Goal: Find specific page/section: Find specific page/section

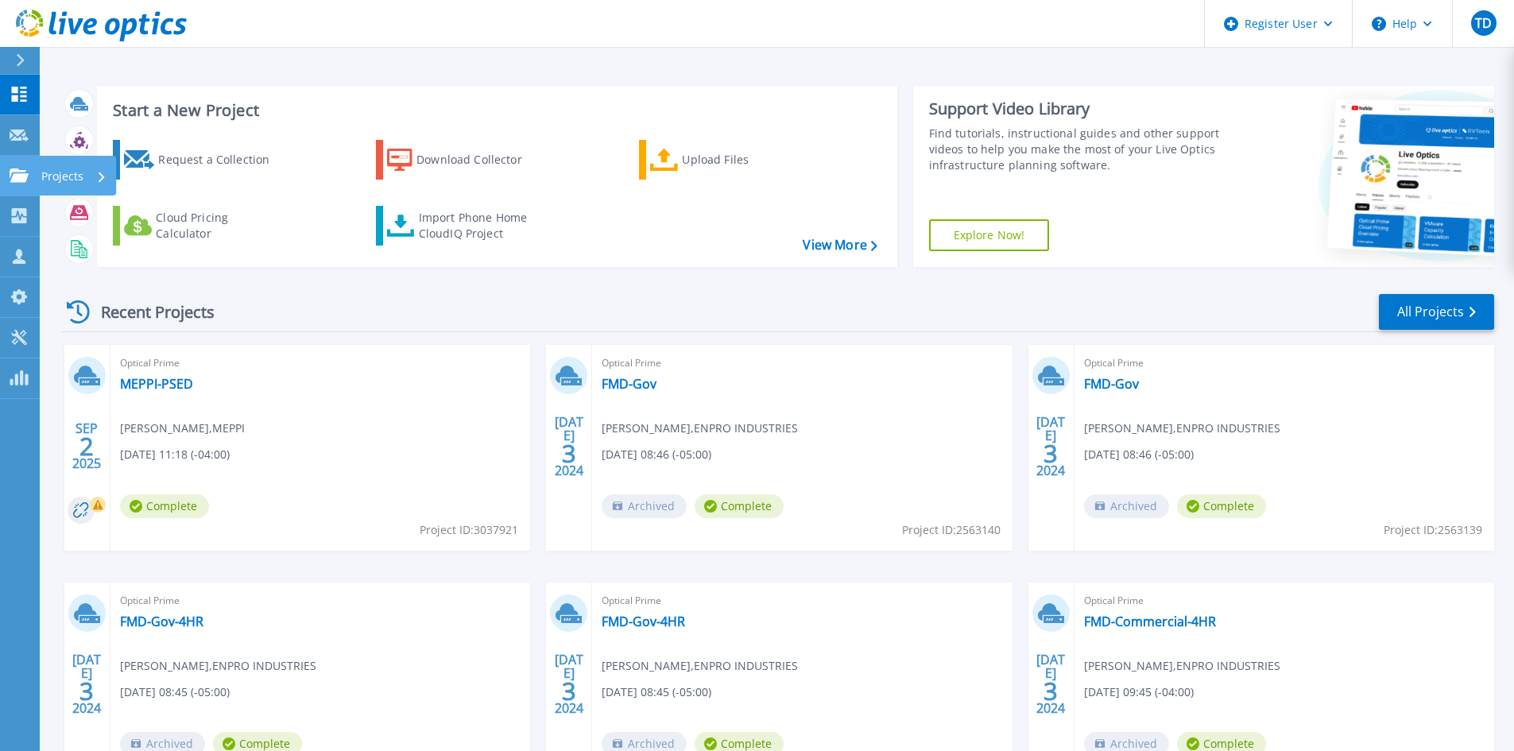
click at [27, 172] on icon at bounding box center [19, 176] width 19 height 14
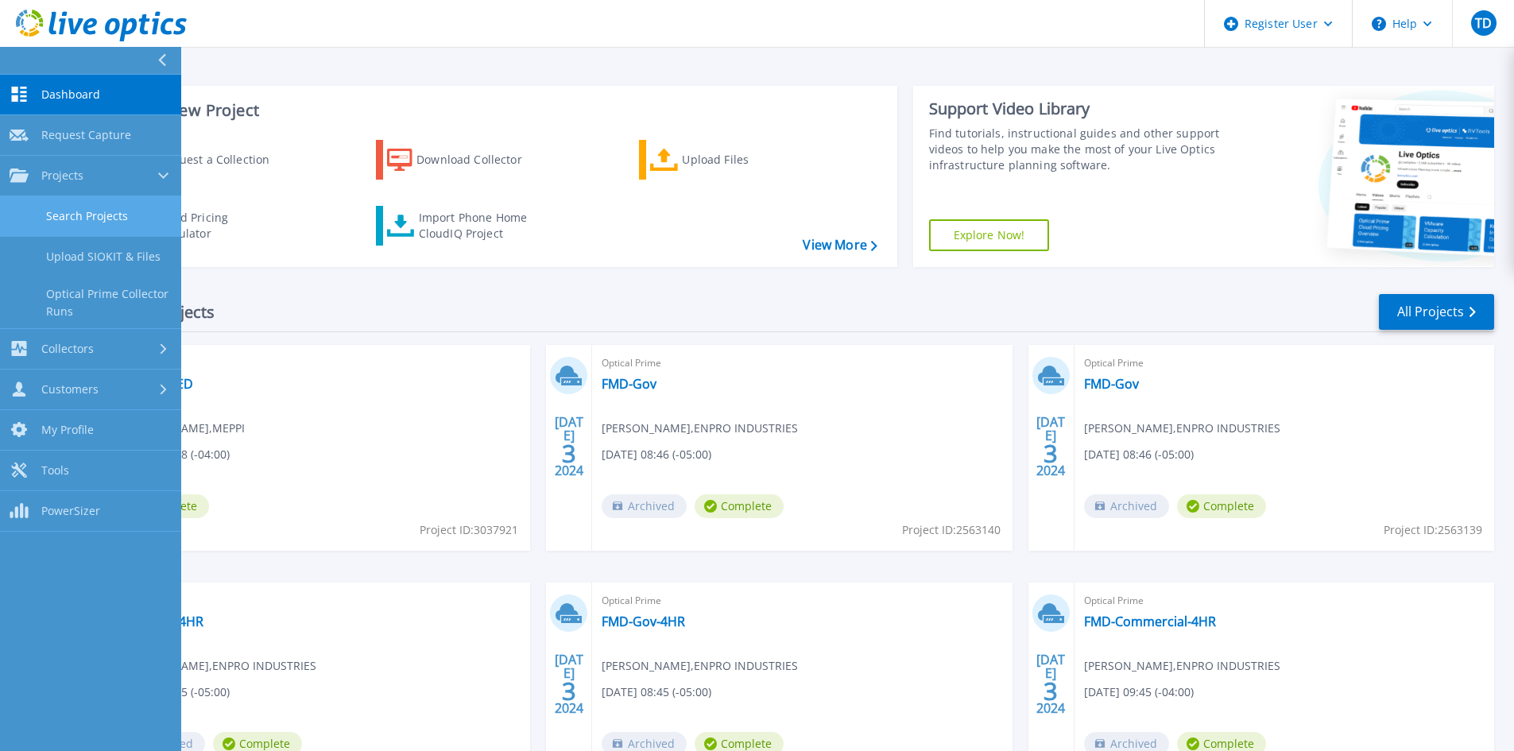
click at [77, 218] on link "Search Projects" at bounding box center [90, 216] width 181 height 41
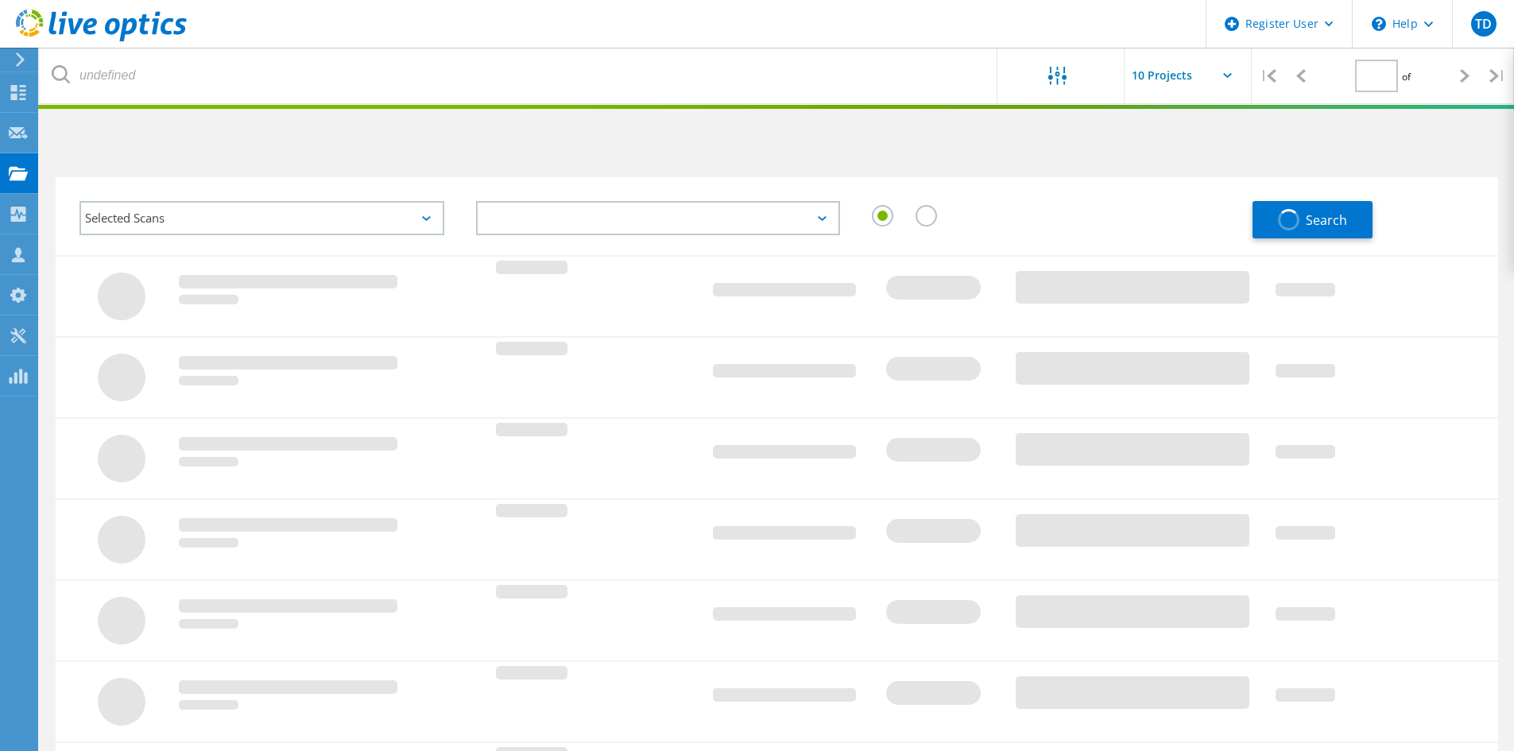
type input "1"
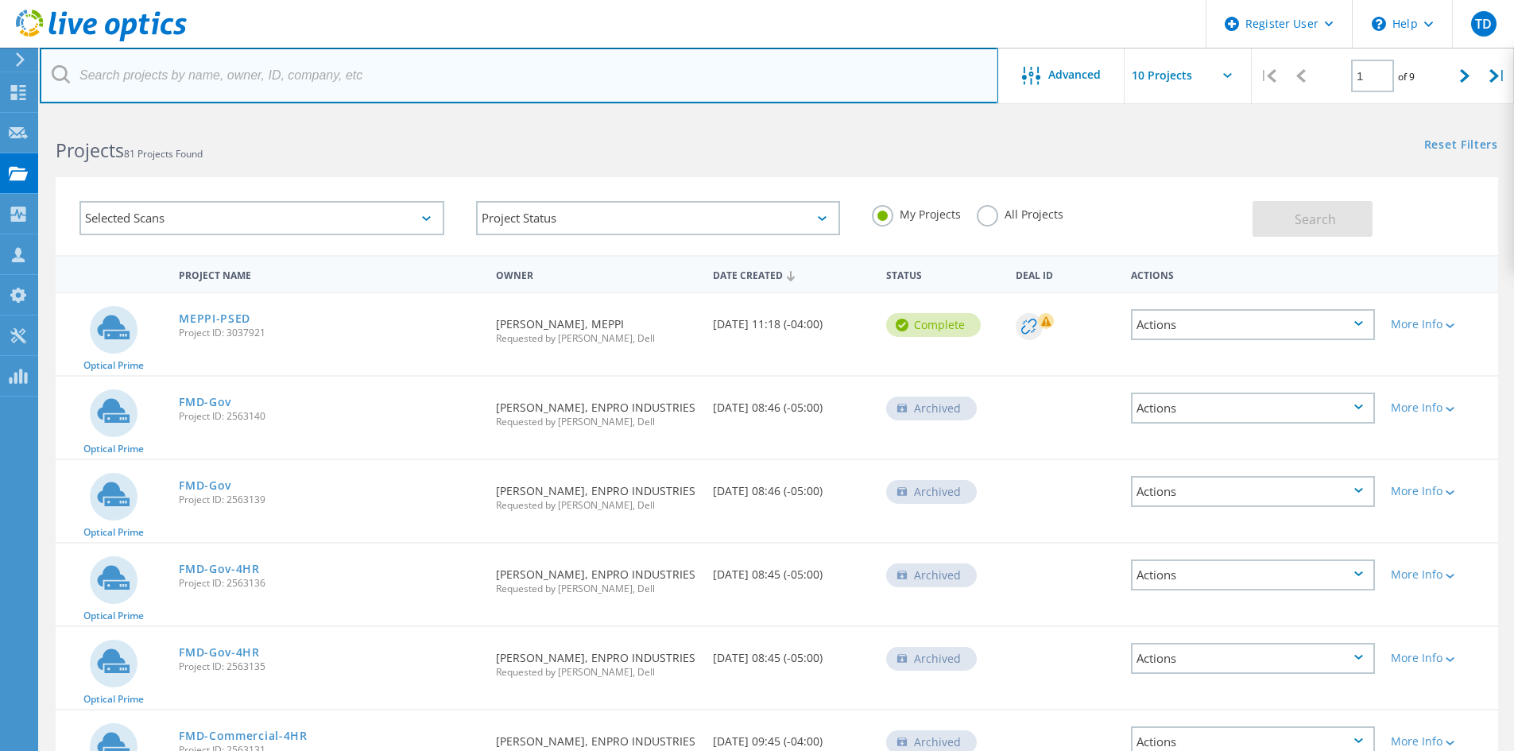
click at [202, 79] on input "text" at bounding box center [519, 76] width 959 height 56
paste input "mark.eslinger@kintsugisystems.com"
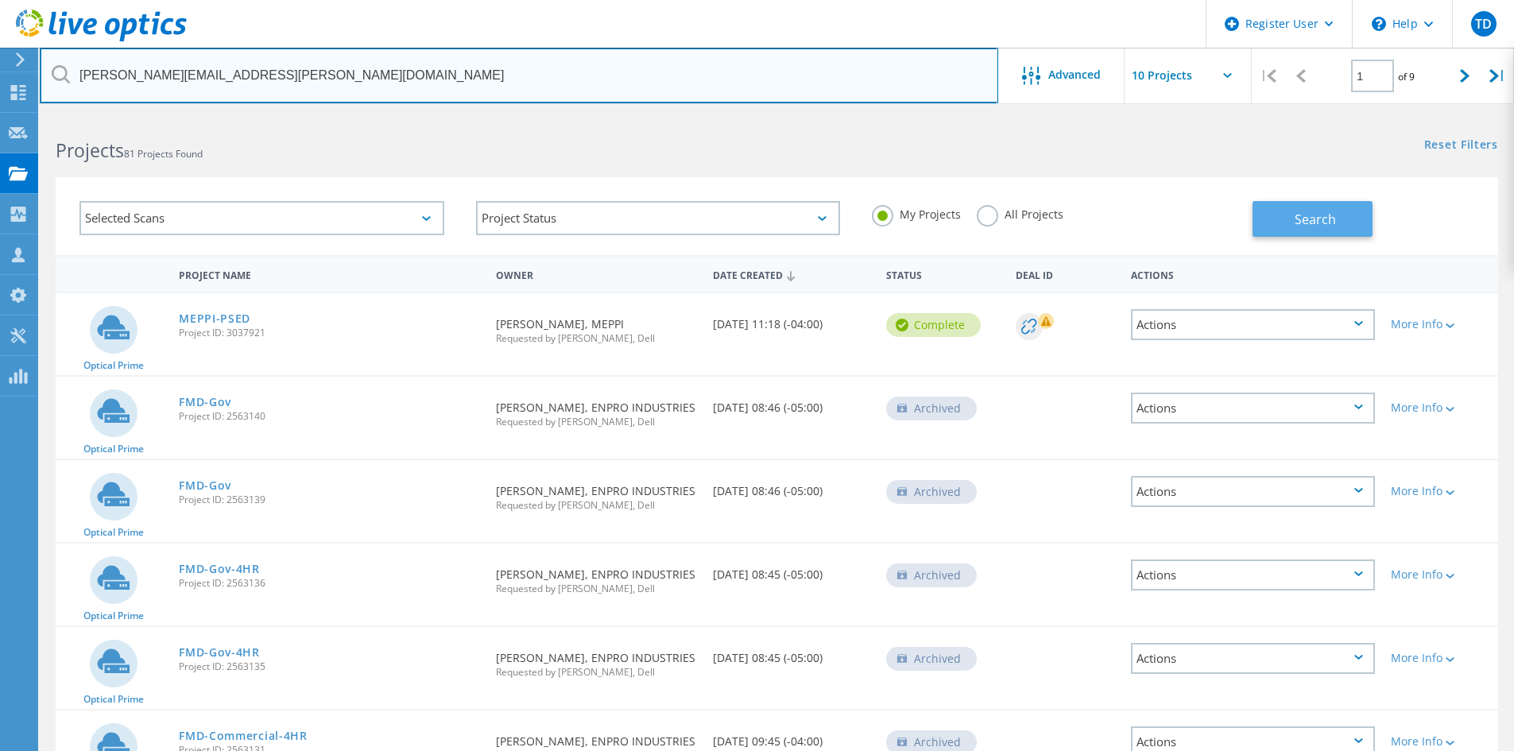
type input "mark.eslinger@kintsugisystems.com"
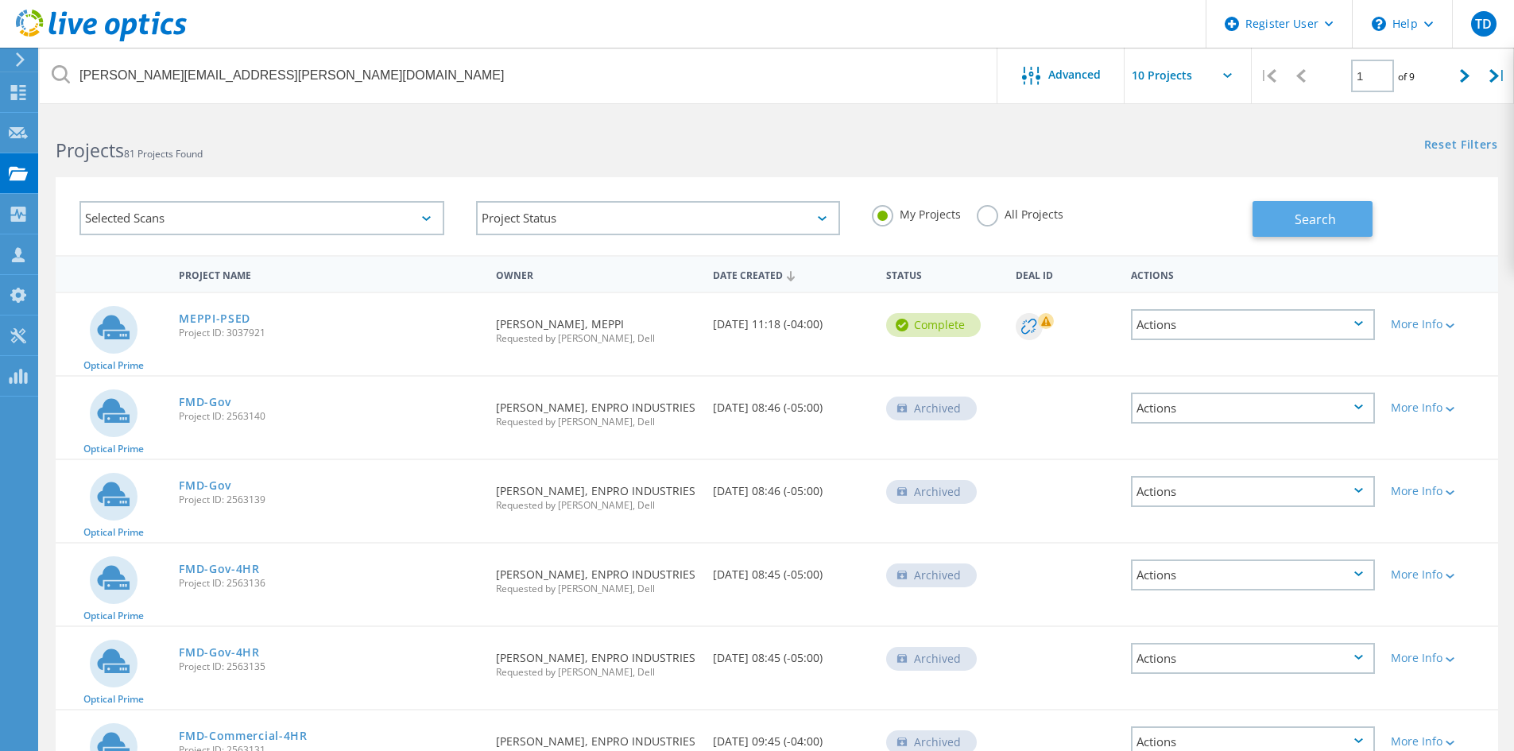
click at [1277, 211] on button "Search" at bounding box center [1313, 219] width 120 height 36
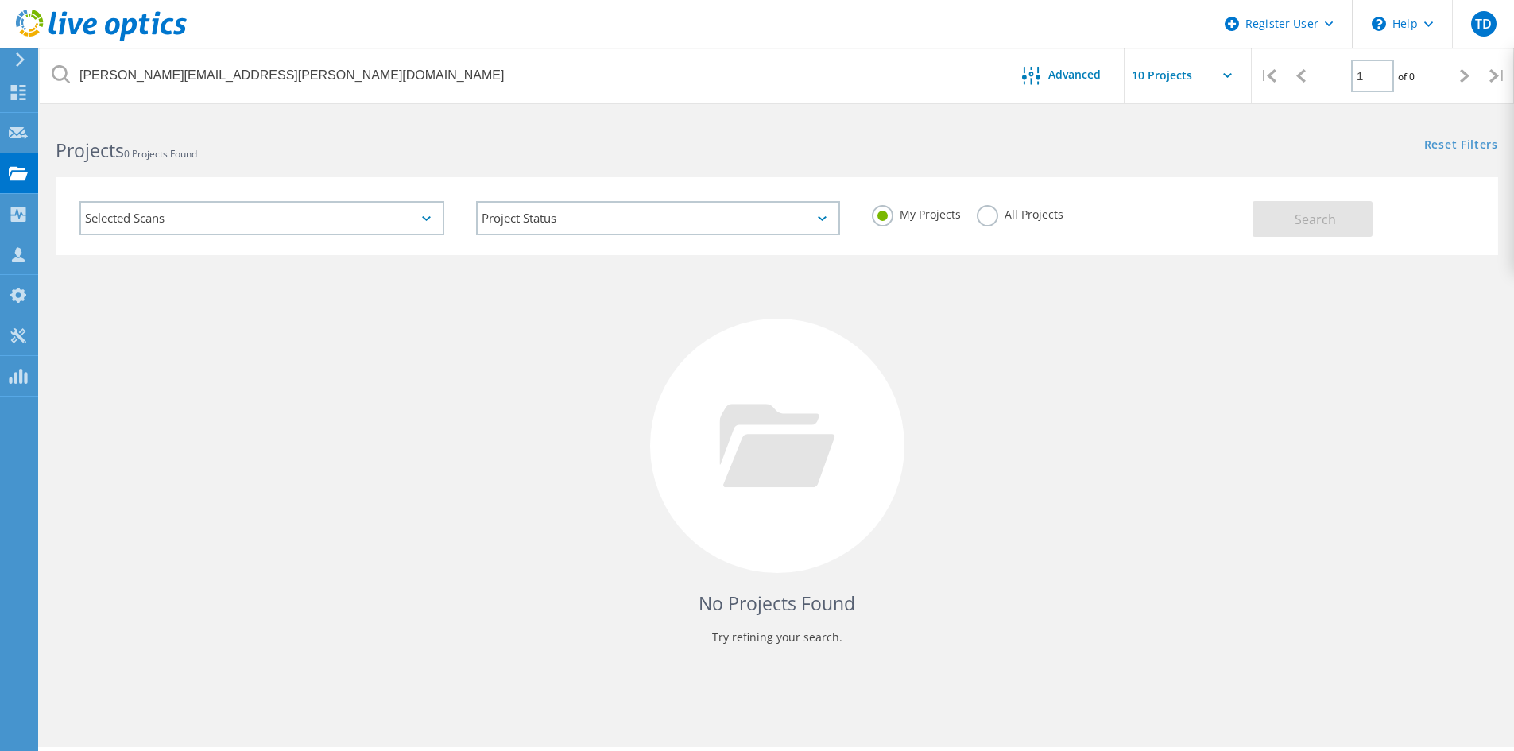
click at [1006, 214] on label "All Projects" at bounding box center [1020, 212] width 87 height 15
click at [0, 0] on input "All Projects" at bounding box center [0, 0] width 0 height 0
click at [1284, 223] on button "Search" at bounding box center [1313, 219] width 120 height 36
